Goal: Browse casually: Explore the website without a specific task or goal

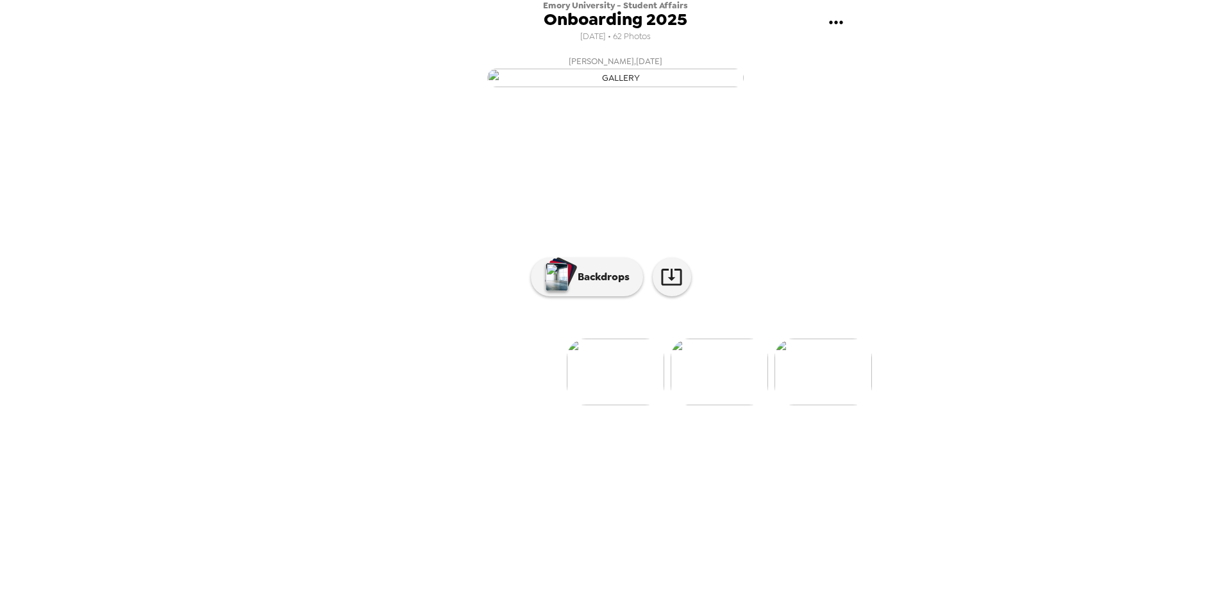
click at [834, 405] on img at bounding box center [823, 372] width 97 height 67
drag, startPoint x: 736, startPoint y: 514, endPoint x: 766, endPoint y: 497, distance: 34.2
click at [736, 405] on img at bounding box center [719, 372] width 97 height 67
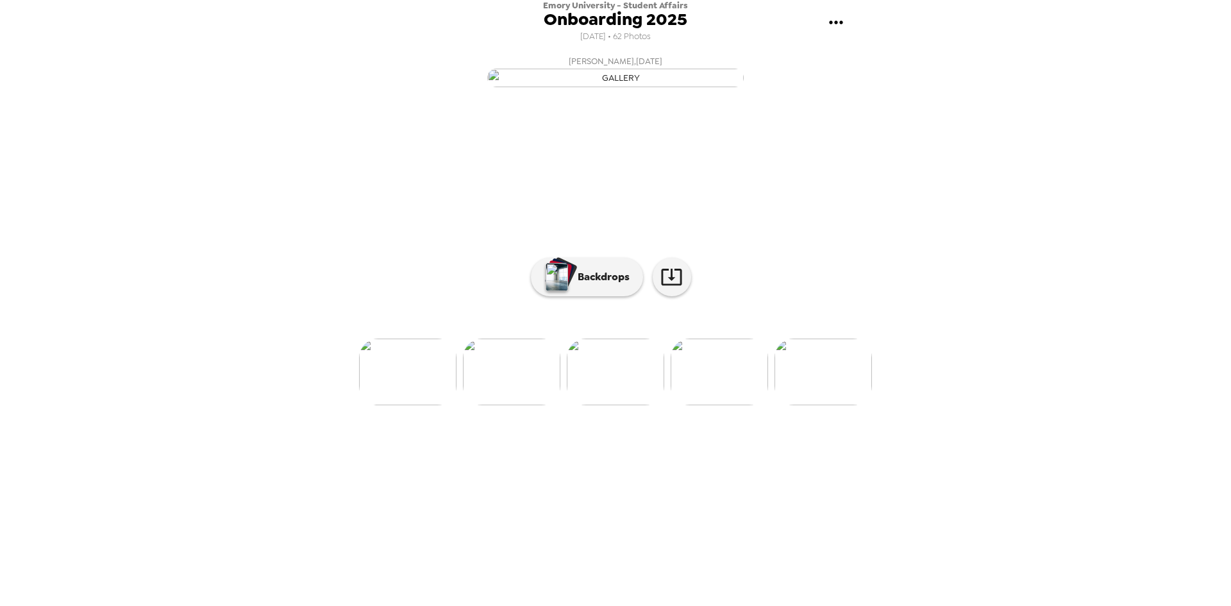
click at [709, 405] on img at bounding box center [719, 372] width 97 height 67
drag, startPoint x: 725, startPoint y: 501, endPoint x: 761, endPoint y: 497, distance: 36.8
click at [725, 405] on img at bounding box center [719, 372] width 97 height 67
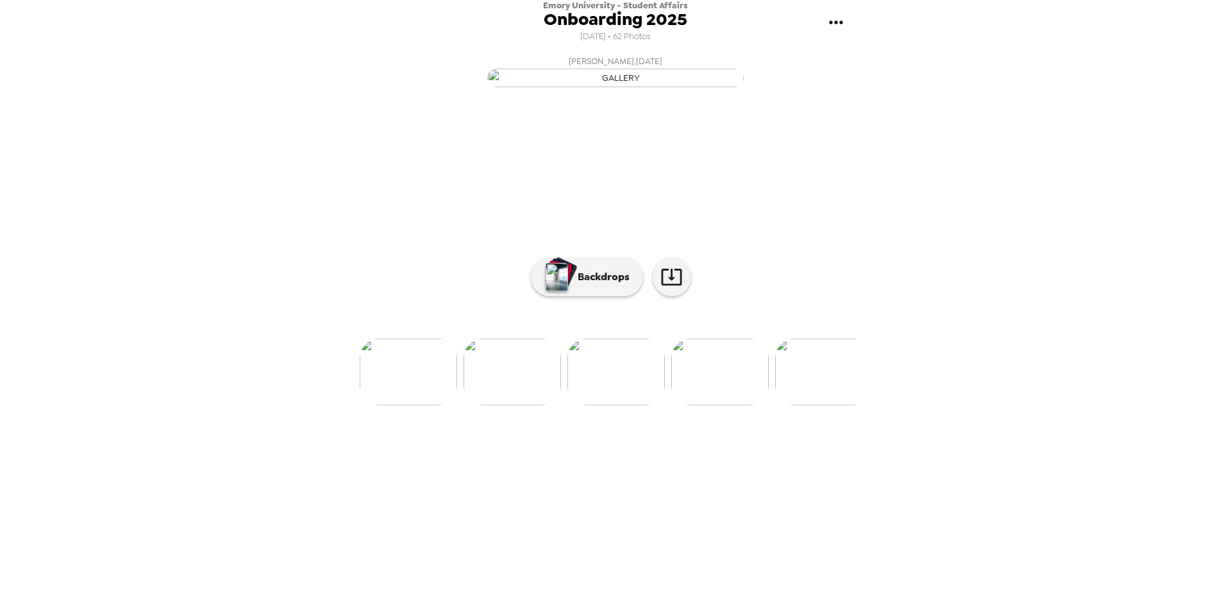
click at [831, 405] on img at bounding box center [823, 372] width 97 height 67
drag, startPoint x: 707, startPoint y: 492, endPoint x: 733, endPoint y: 478, distance: 29.3
click at [707, 405] on img at bounding box center [719, 372] width 97 height 67
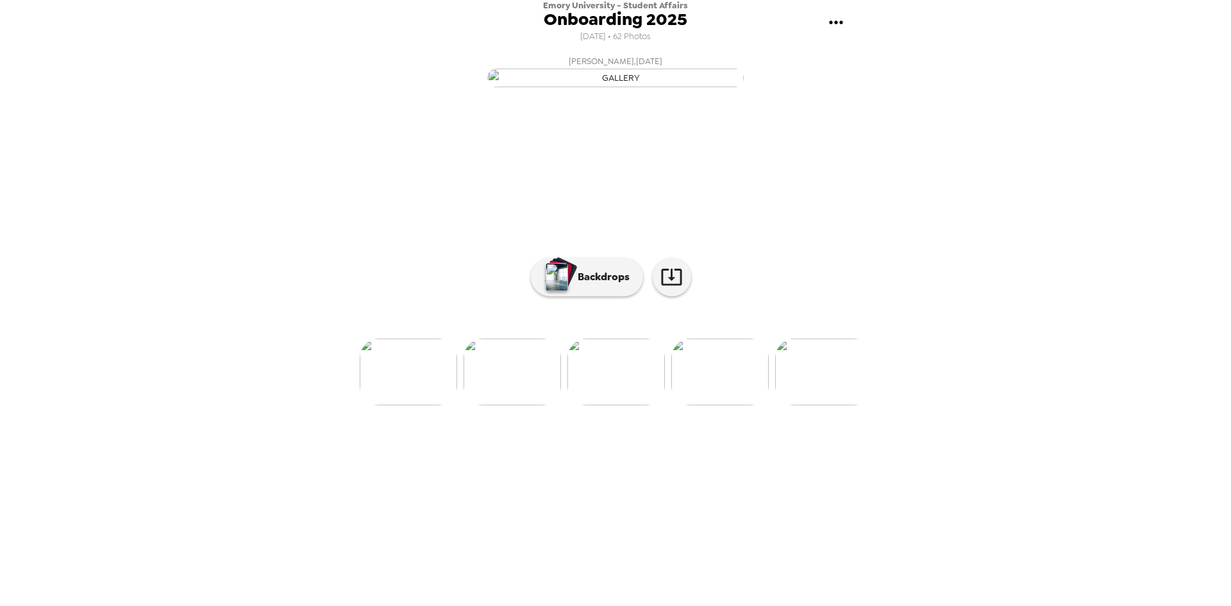
click at [841, 405] on img at bounding box center [823, 372] width 97 height 67
click at [723, 405] on img at bounding box center [720, 372] width 97 height 67
click at [727, 405] on img at bounding box center [720, 372] width 97 height 67
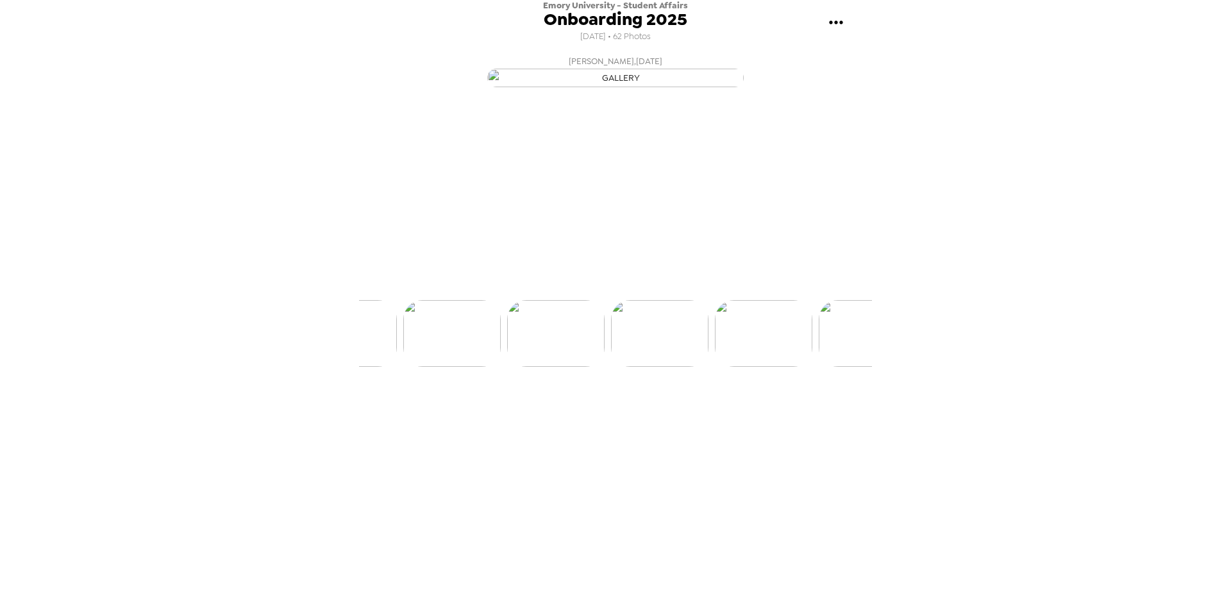
scroll to position [0, 1245]
click at [743, 405] on img at bounding box center [720, 372] width 97 height 67
click at [749, 405] on img at bounding box center [720, 372] width 97 height 67
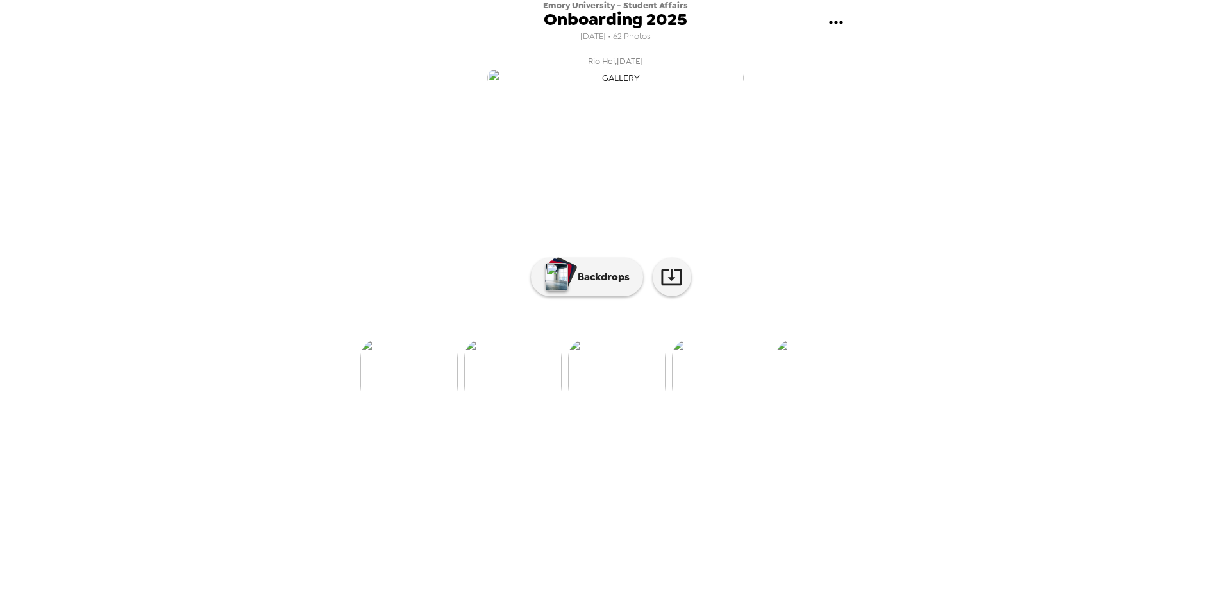
click at [700, 405] on img at bounding box center [720, 372] width 97 height 67
drag, startPoint x: 706, startPoint y: 515, endPoint x: 805, endPoint y: 502, distance: 99.6
click at [708, 405] on img at bounding box center [720, 372] width 97 height 67
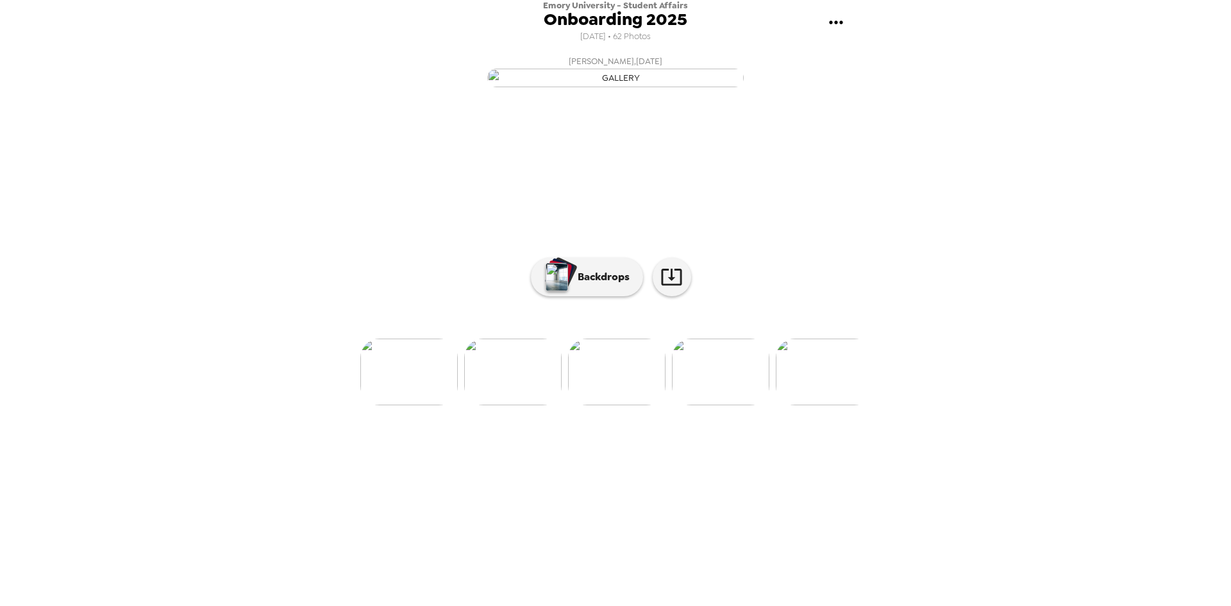
click at [732, 405] on img at bounding box center [720, 372] width 97 height 67
drag, startPoint x: 759, startPoint y: 514, endPoint x: 820, endPoint y: 500, distance: 62.1
click at [759, 405] on img at bounding box center [721, 372] width 97 height 67
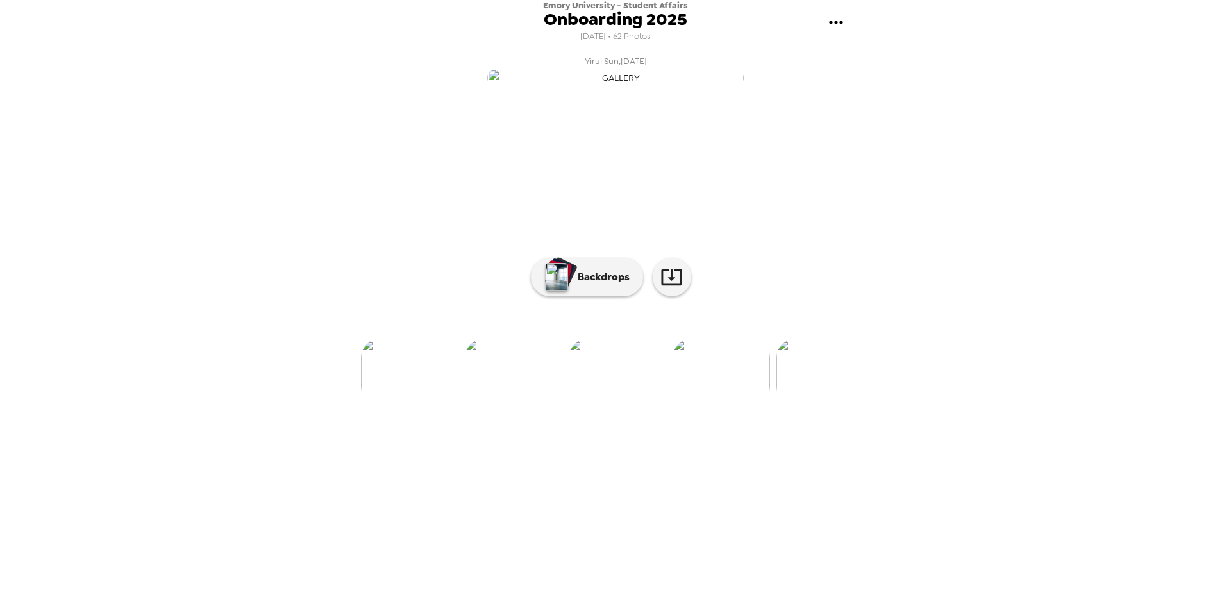
click at [700, 405] on img at bounding box center [721, 372] width 97 height 67
drag, startPoint x: 752, startPoint y: 516, endPoint x: 762, endPoint y: 509, distance: 13.0
click at [752, 405] on img at bounding box center [721, 372] width 97 height 67
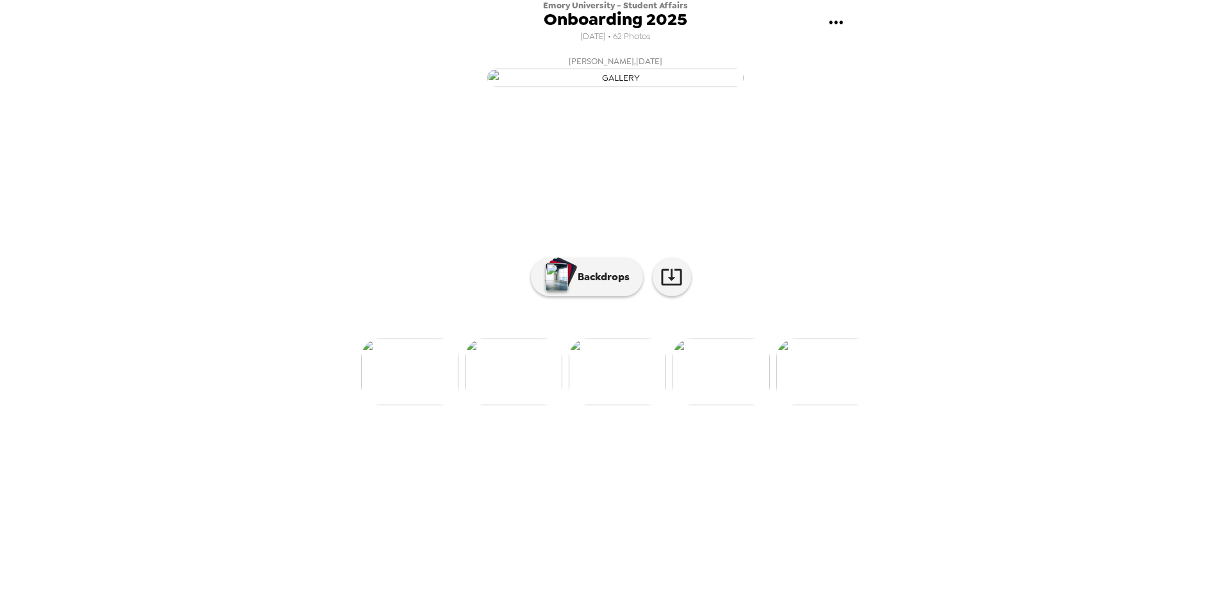
drag, startPoint x: 735, startPoint y: 513, endPoint x: 769, endPoint y: 501, distance: 35.9
click at [735, 405] on img at bounding box center [721, 372] width 97 height 67
click at [709, 405] on img at bounding box center [721, 372] width 97 height 67
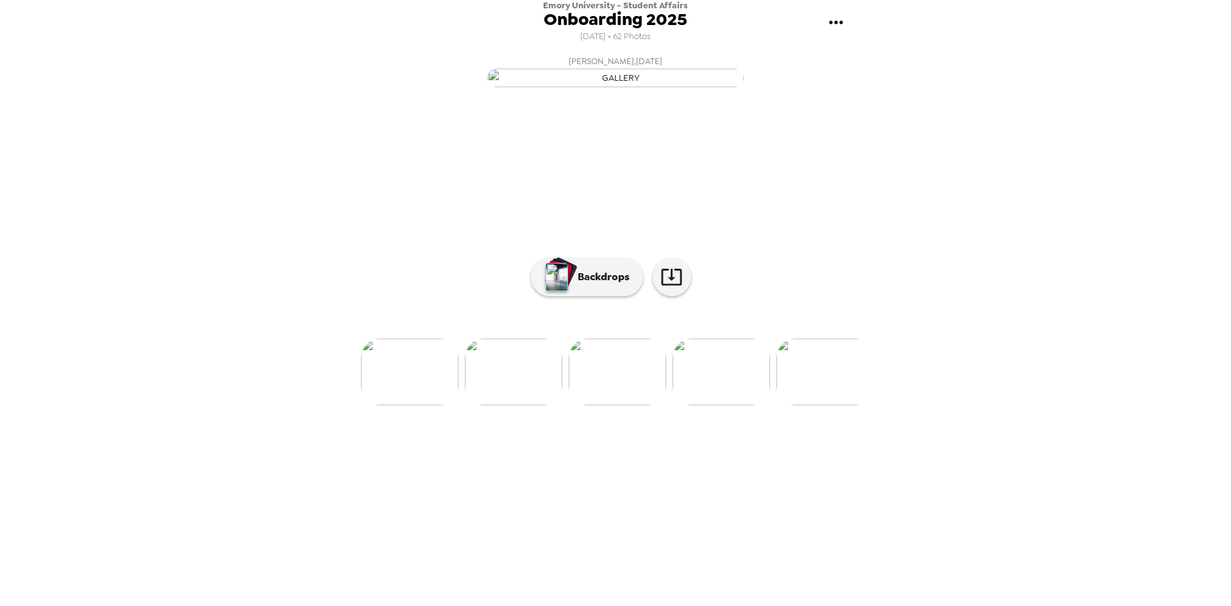
click at [733, 405] on img at bounding box center [721, 372] width 97 height 67
drag, startPoint x: 727, startPoint y: 506, endPoint x: 837, endPoint y: 485, distance: 112.9
click at [727, 405] on img at bounding box center [721, 372] width 97 height 67
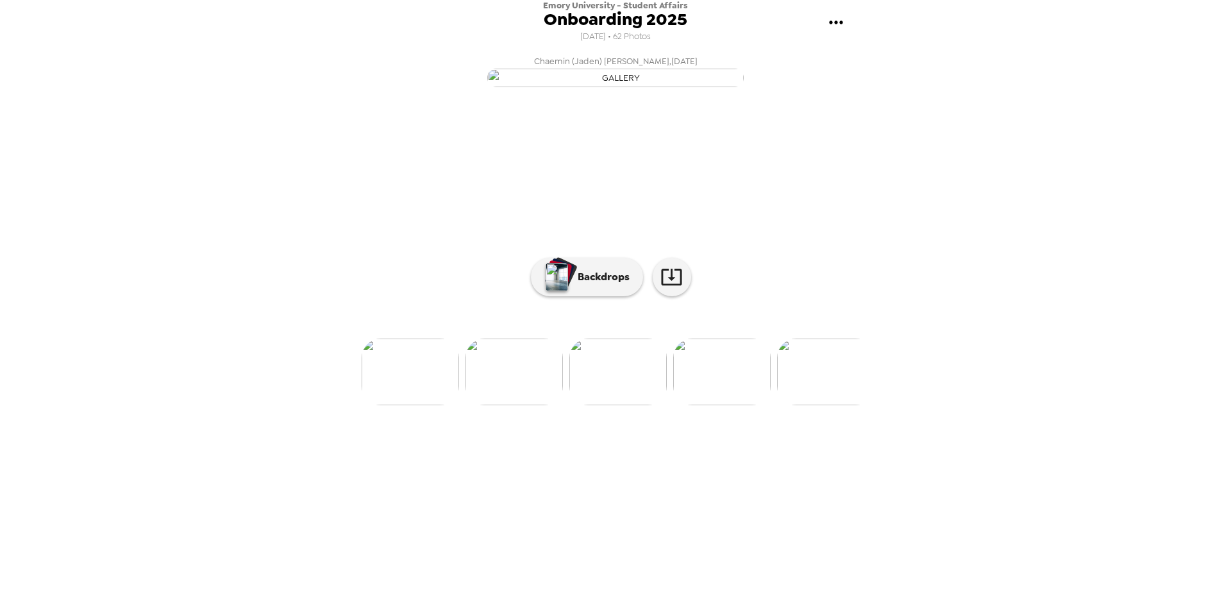
click at [740, 405] on img at bounding box center [721, 372] width 97 height 67
click at [748, 405] on img at bounding box center [721, 372] width 97 height 67
click at [726, 405] on img at bounding box center [721, 372] width 97 height 67
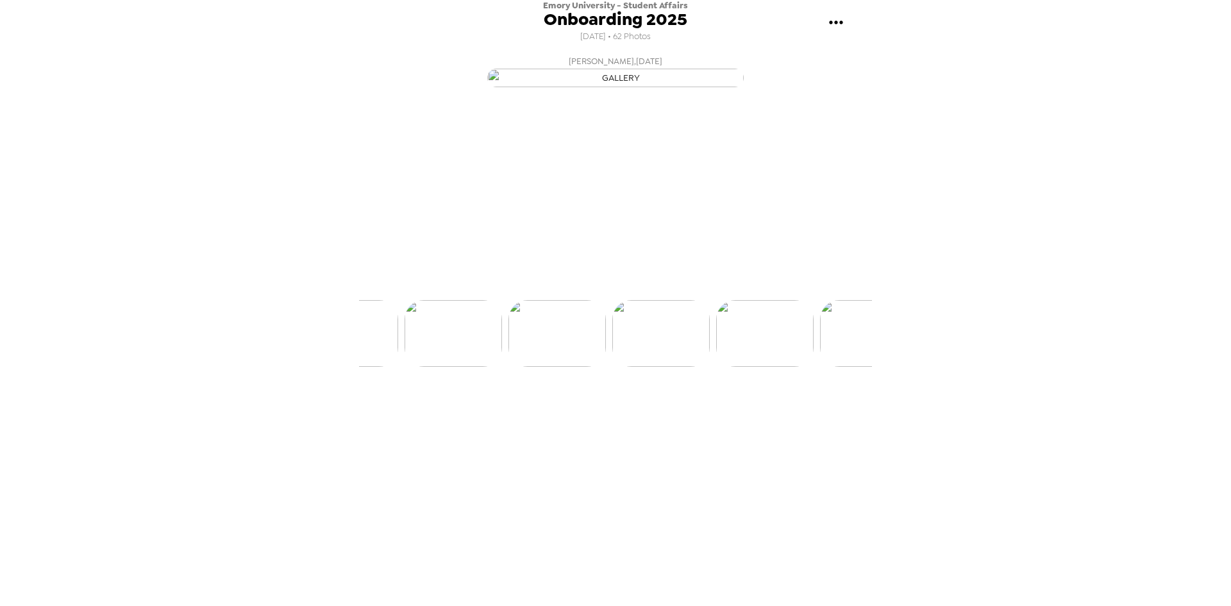
scroll to position [0, 2802]
click at [750, 405] on img at bounding box center [721, 372] width 97 height 67
click at [738, 405] on img at bounding box center [721, 372] width 97 height 67
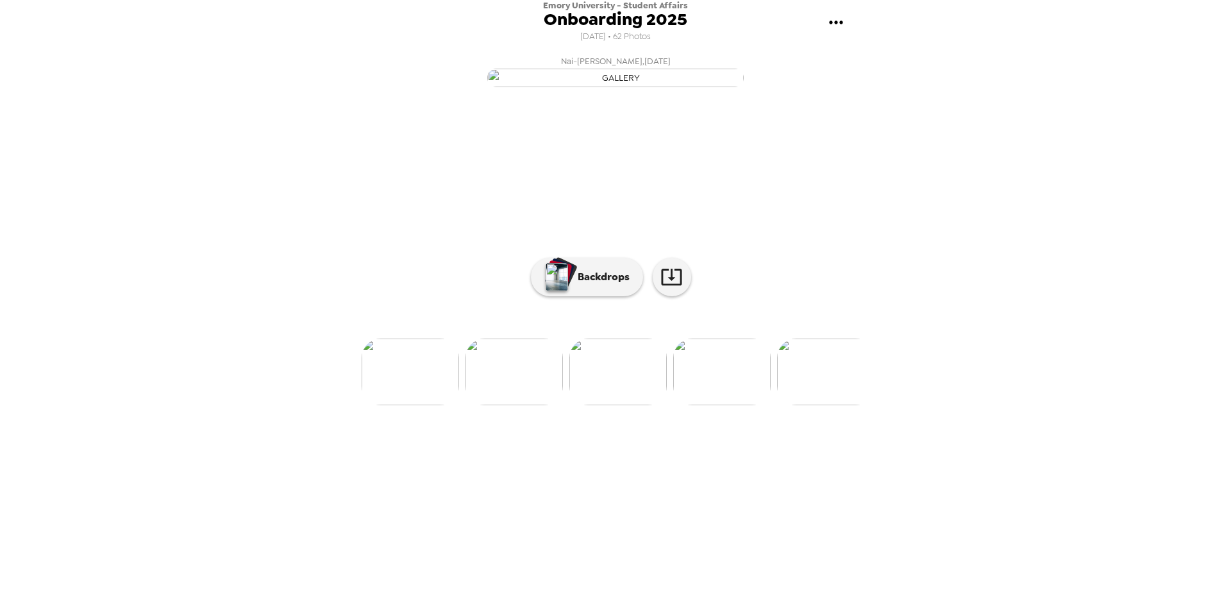
click at [709, 405] on img at bounding box center [721, 372] width 97 height 67
click at [727, 405] on img at bounding box center [722, 372] width 97 height 67
click at [746, 405] on img at bounding box center [722, 372] width 97 height 67
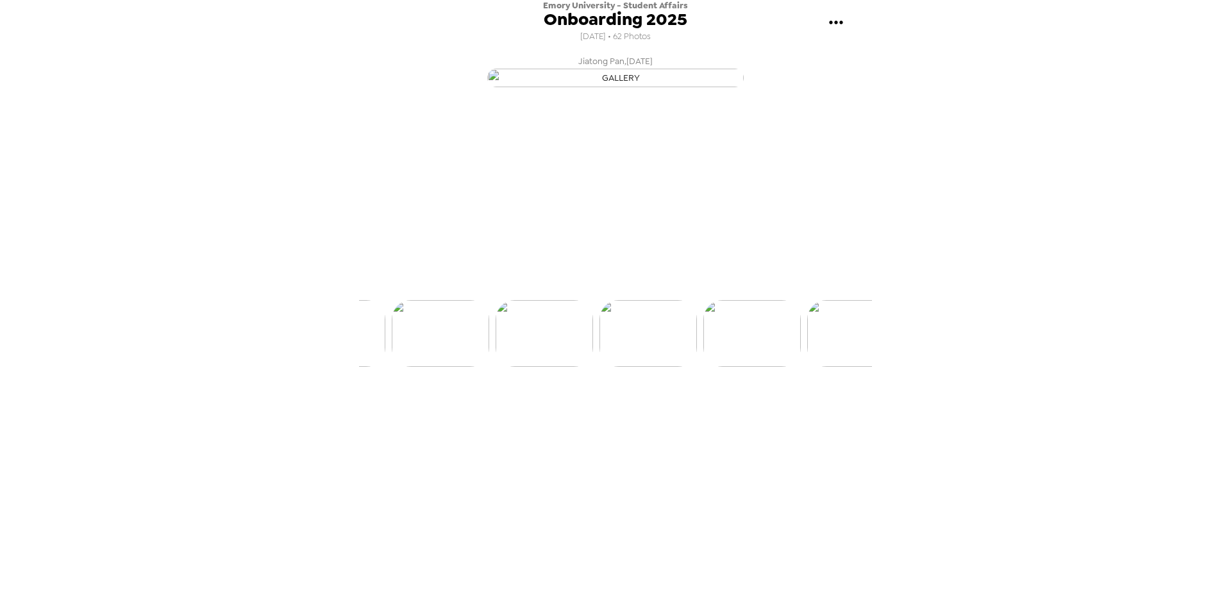
scroll to position [0, 3321]
click at [695, 405] on img at bounding box center [722, 372] width 97 height 67
click at [723, 405] on img at bounding box center [722, 372] width 97 height 67
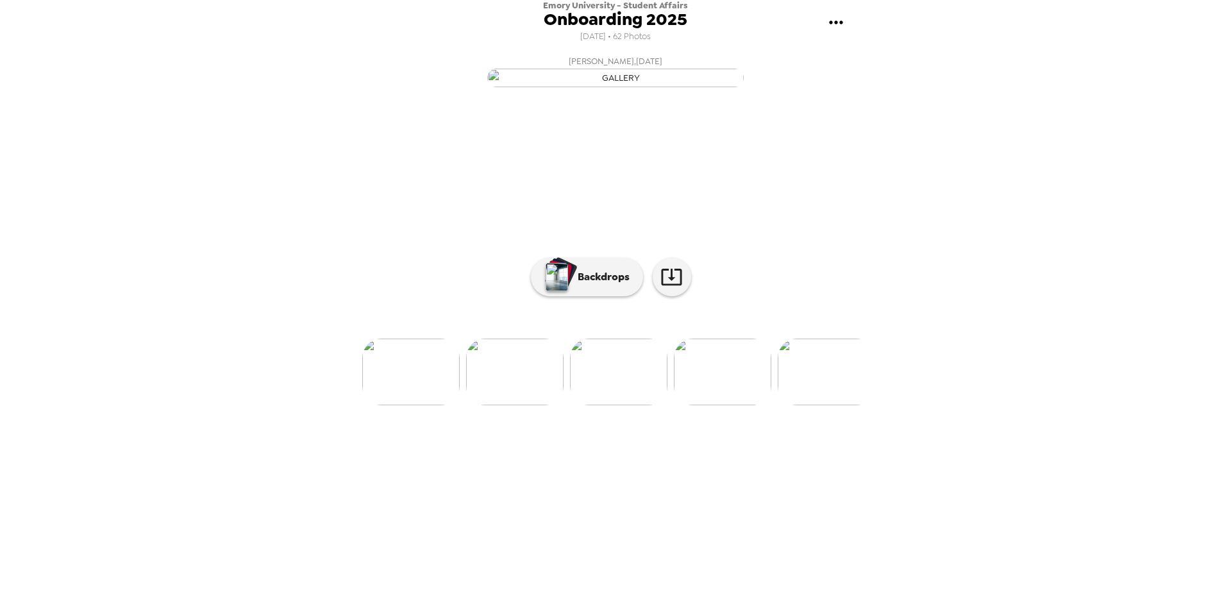
click at [747, 405] on img at bounding box center [722, 372] width 97 height 67
click at [706, 405] on img at bounding box center [722, 372] width 97 height 67
drag, startPoint x: 706, startPoint y: 508, endPoint x: 952, endPoint y: 464, distance: 249.6
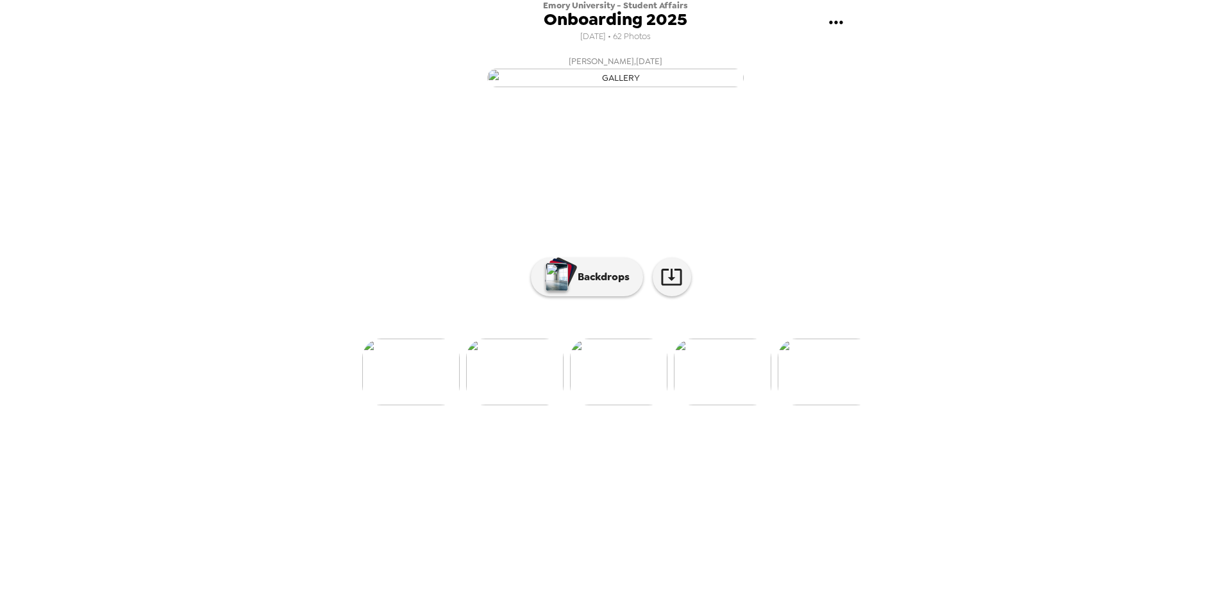
click at [705, 405] on img at bounding box center [722, 372] width 97 height 67
click at [723, 405] on img at bounding box center [723, 372] width 97 height 67
click at [730, 405] on img at bounding box center [723, 372] width 97 height 67
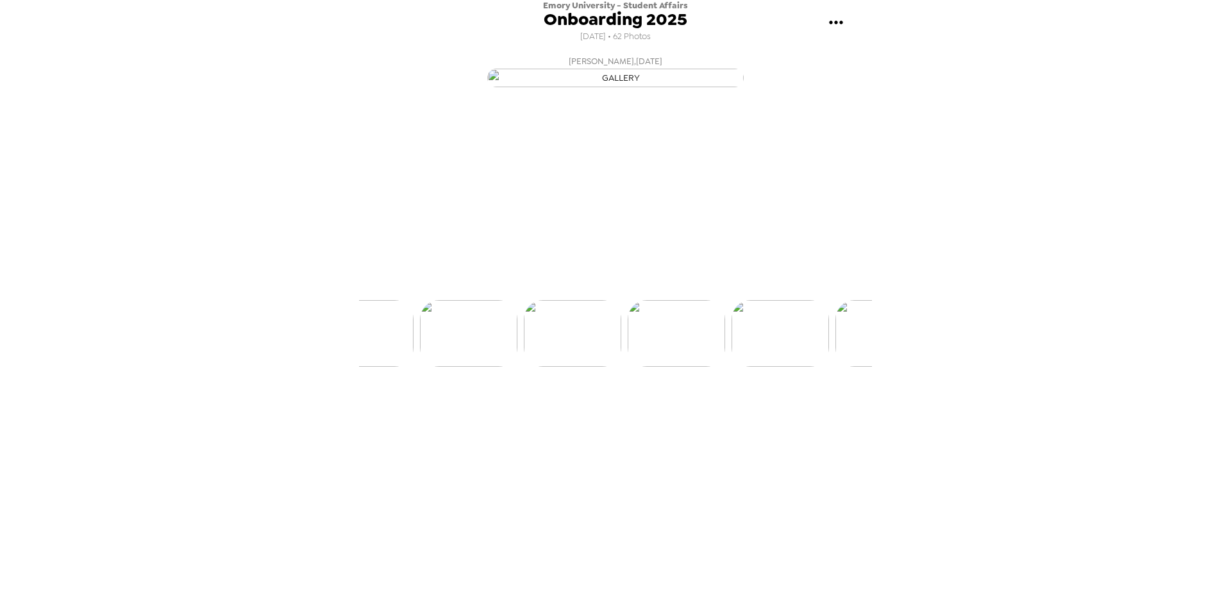
scroll to position [0, 4048]
click at [721, 405] on img at bounding box center [723, 372] width 97 height 67
click at [728, 405] on img at bounding box center [723, 372] width 97 height 67
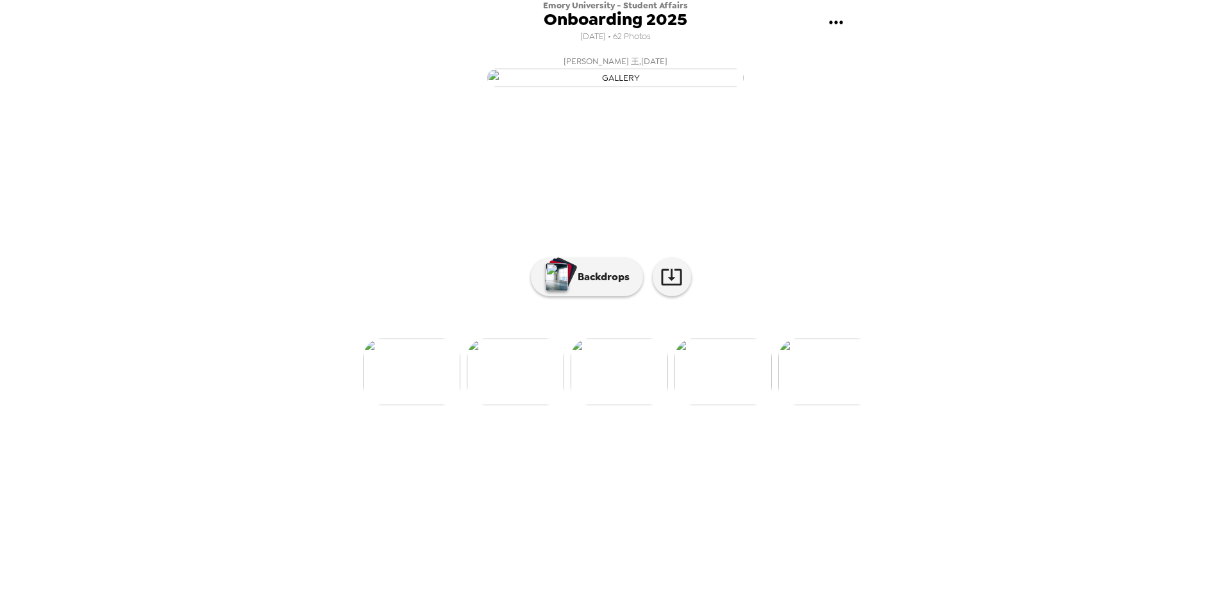
click at [830, 405] on img at bounding box center [826, 372] width 97 height 67
click at [816, 405] on img at bounding box center [827, 372] width 97 height 67
click at [718, 405] on img at bounding box center [723, 372] width 97 height 67
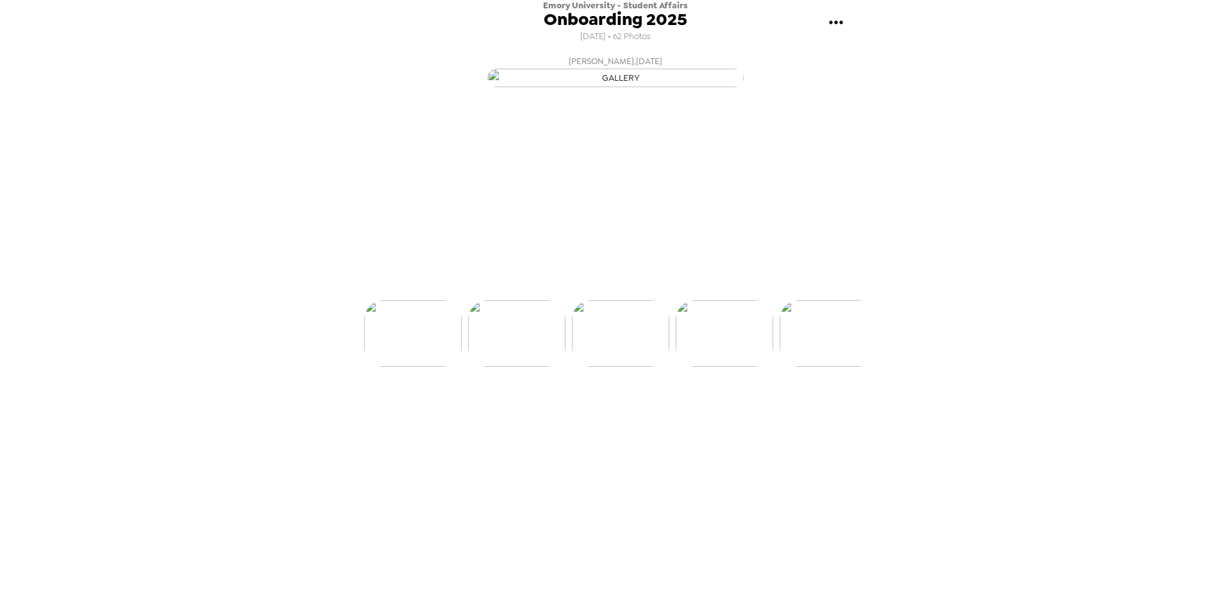
scroll to position [0, 4774]
click at [851, 405] on img at bounding box center [827, 372] width 97 height 67
click at [737, 405] on img at bounding box center [723, 372] width 97 height 67
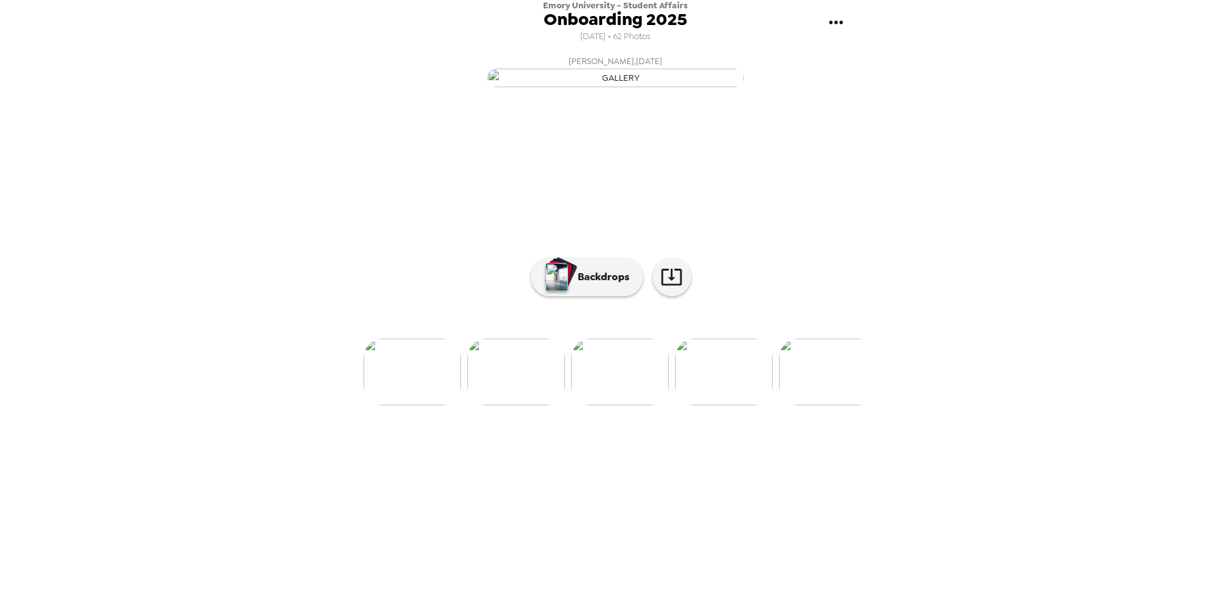
click at [798, 405] on img at bounding box center [827, 372] width 97 height 67
drag, startPoint x: 724, startPoint y: 514, endPoint x: 768, endPoint y: 497, distance: 47.5
click at [724, 405] on img at bounding box center [724, 372] width 97 height 67
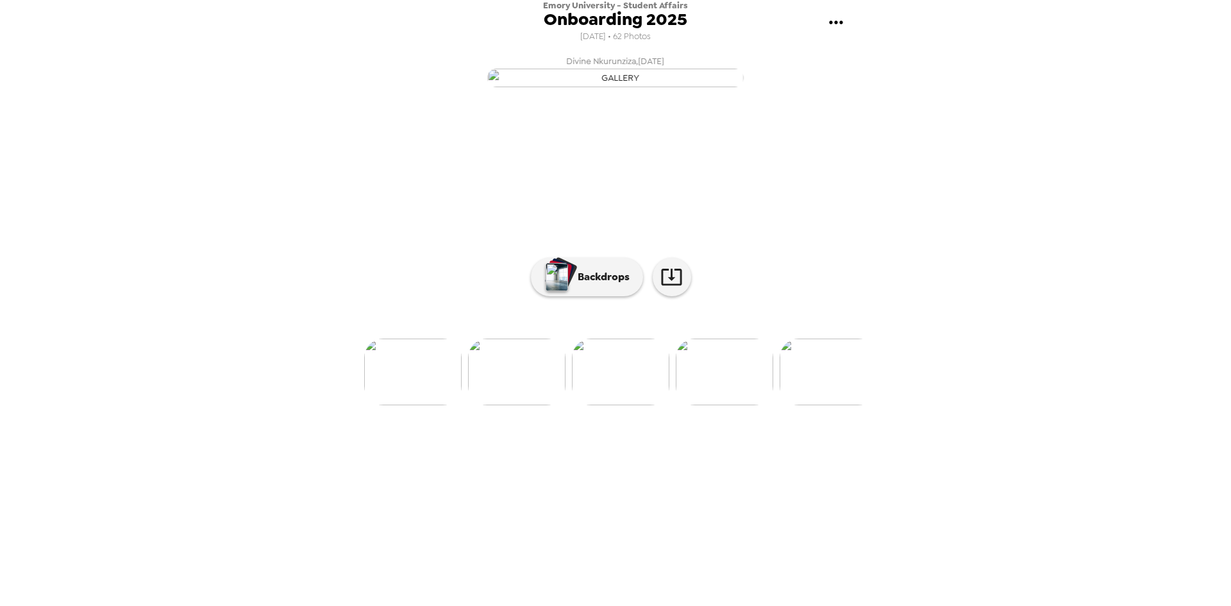
click at [711, 405] on img at bounding box center [724, 372] width 97 height 67
drag, startPoint x: 732, startPoint y: 504, endPoint x: 742, endPoint y: 498, distance: 11.8
click at [732, 405] on img at bounding box center [724, 372] width 97 height 67
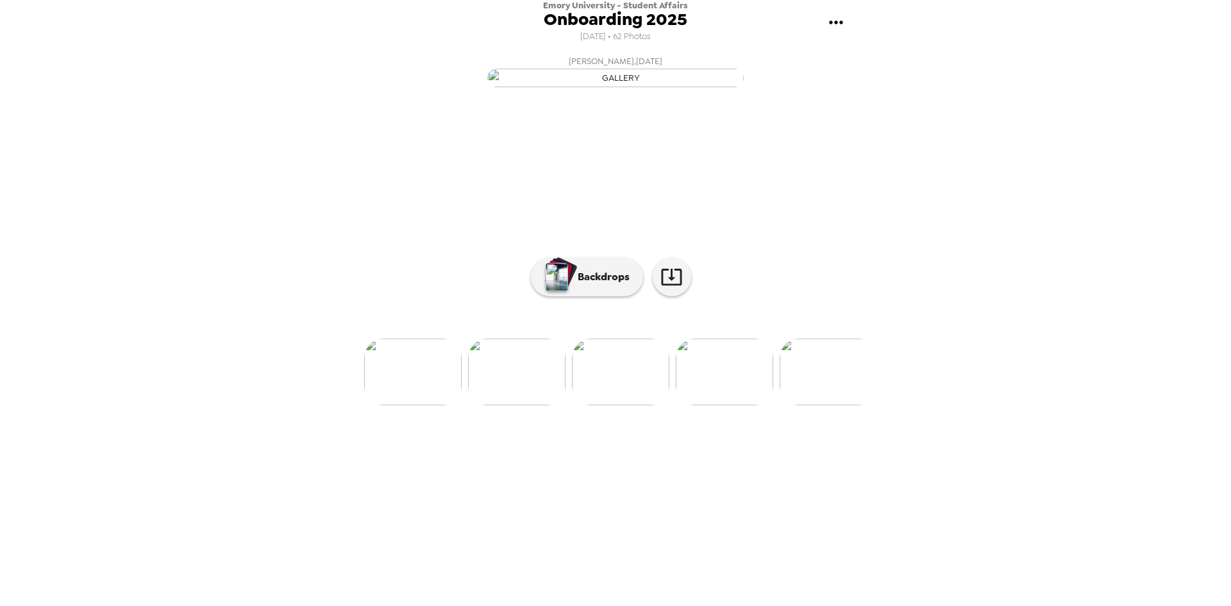
click at [714, 405] on img at bounding box center [724, 372] width 97 height 67
click at [697, 405] on img at bounding box center [724, 372] width 97 height 67
click at [718, 405] on img at bounding box center [724, 372] width 97 height 67
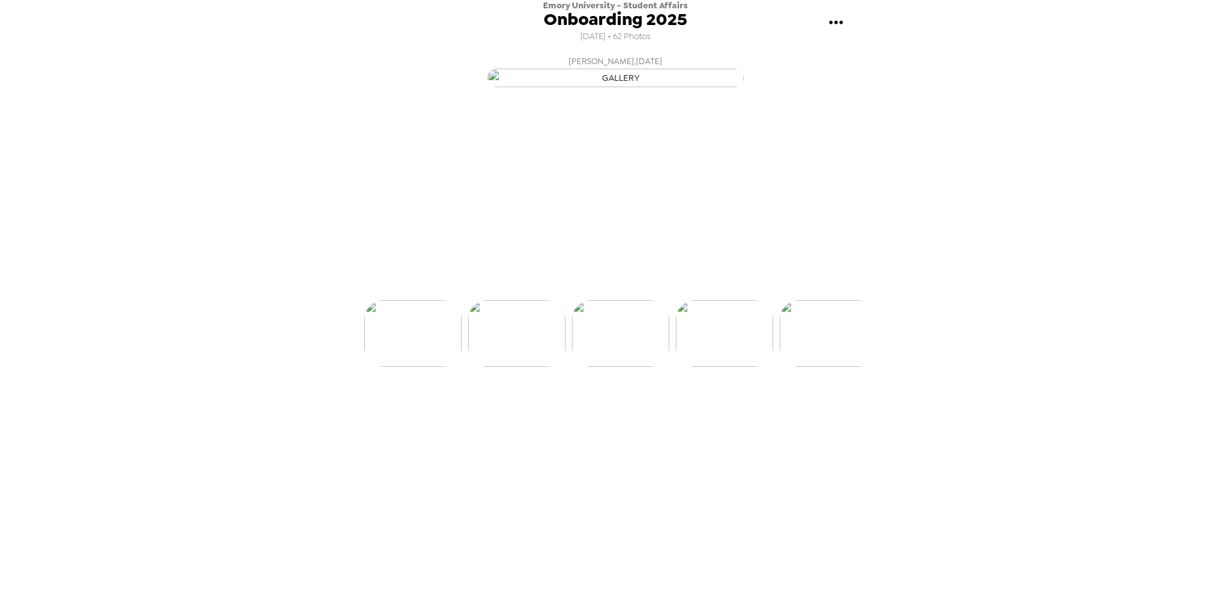
scroll to position [0, 5916]
click at [725, 405] on img at bounding box center [725, 372] width 97 height 67
click at [732, 405] on img at bounding box center [725, 372] width 97 height 67
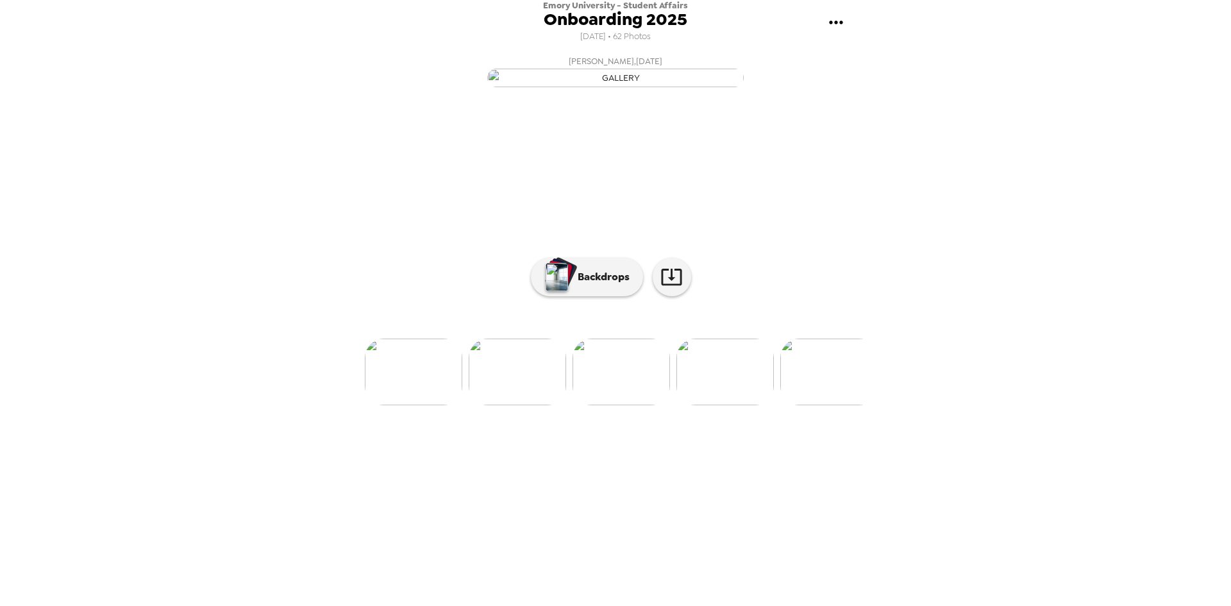
click at [730, 405] on img at bounding box center [725, 372] width 97 height 67
click at [729, 405] on img at bounding box center [725, 372] width 97 height 67
